Goal: Find specific page/section: Find specific page/section

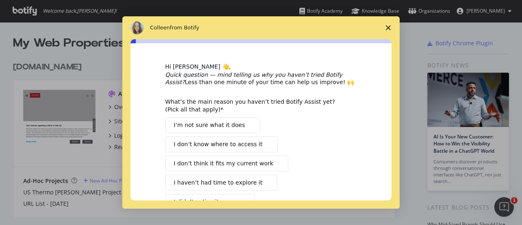
click at [389, 30] on icon "Close survey" at bounding box center [388, 27] width 5 height 5
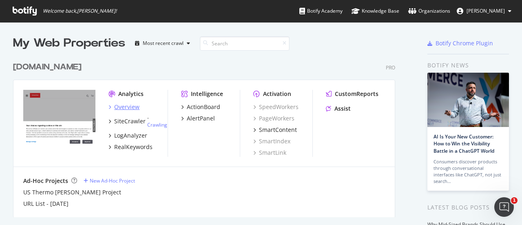
click at [124, 106] on div "Overview" at bounding box center [126, 107] width 25 height 8
